Goal: Information Seeking & Learning: Learn about a topic

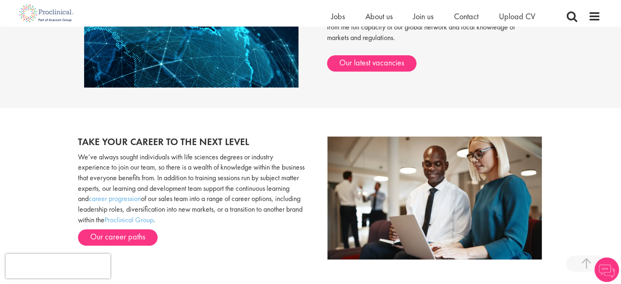
scroll to position [759, 0]
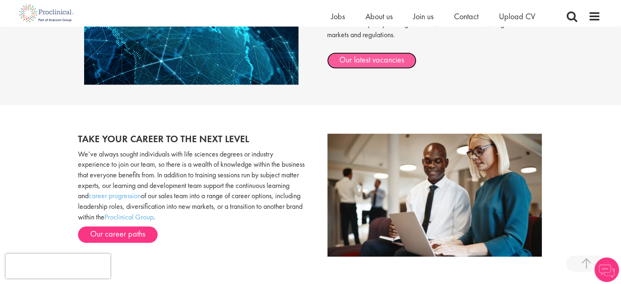
click at [400, 63] on link "Our latest vacancies" at bounding box center [371, 60] width 89 height 16
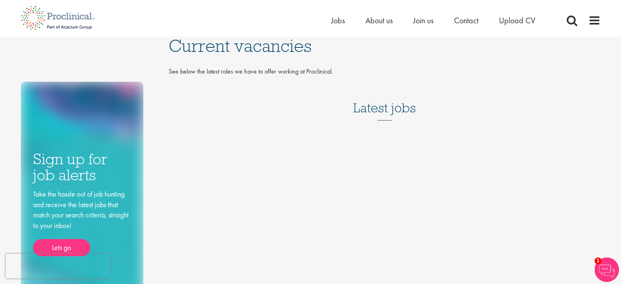
click at [373, 110] on h3 "Latest jobs" at bounding box center [384, 100] width 63 height 40
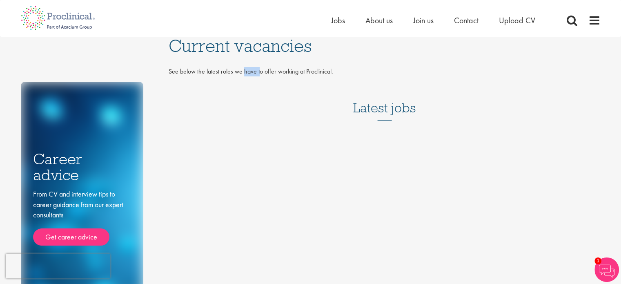
drag, startPoint x: 243, startPoint y: 72, endPoint x: 456, endPoint y: 75, distance: 212.9
click at [293, 73] on p "See below the latest roles we have to offer working at Proclinical." at bounding box center [385, 71] width 432 height 9
click at [435, 34] on nav "Home Jobs About us Join us Contact Upload CV" at bounding box center [310, 18] width 621 height 37
